Goal: Find specific page/section: Find specific page/section

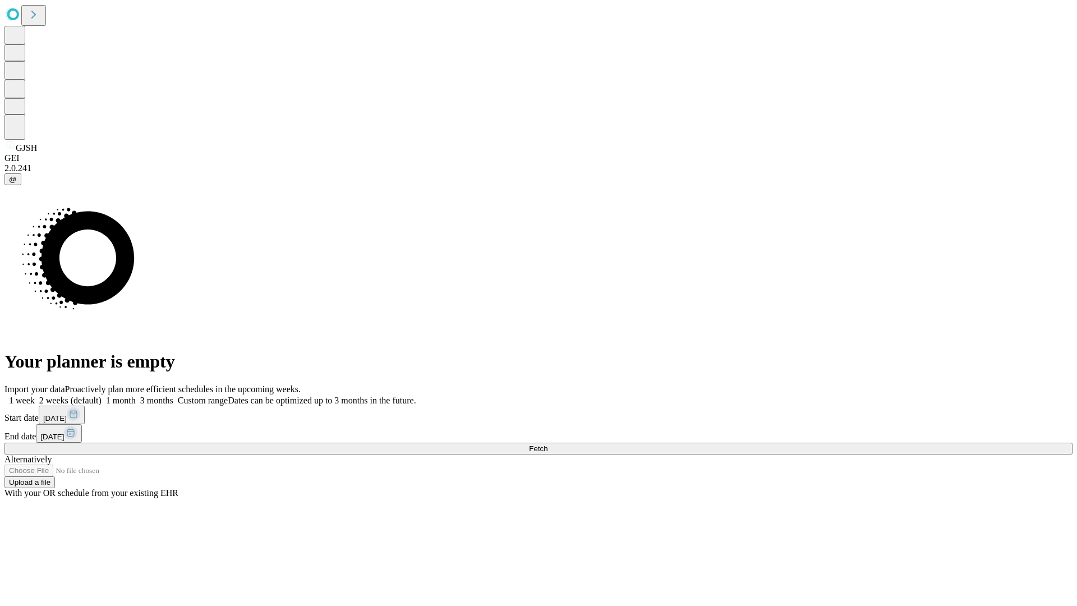
click at [548, 444] on span "Fetch" at bounding box center [538, 448] width 19 height 8
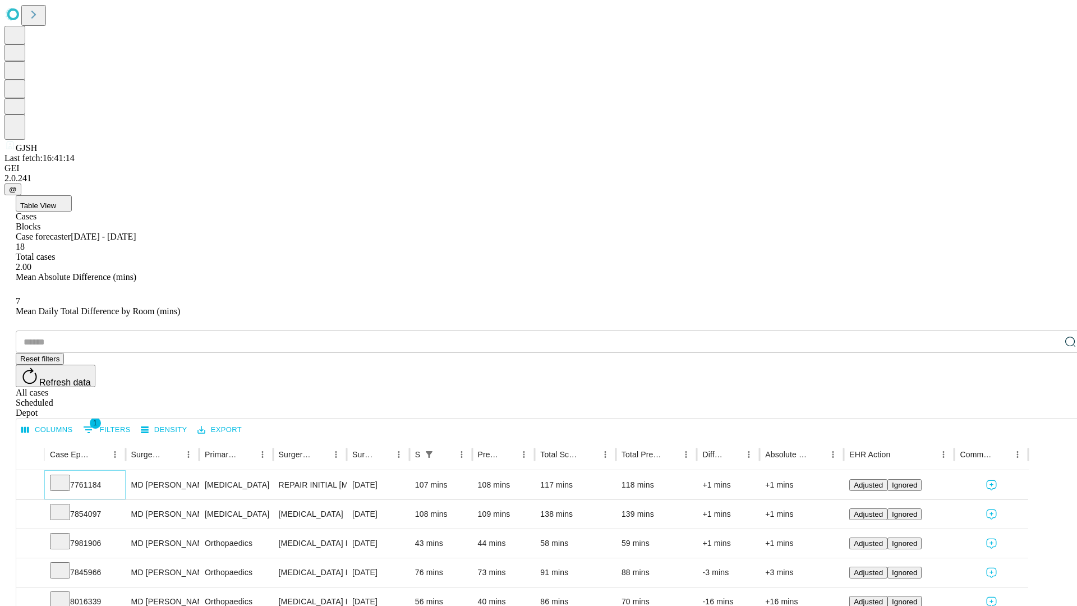
click at [66, 476] on icon at bounding box center [59, 481] width 11 height 11
